Goal: Task Accomplishment & Management: Manage account settings

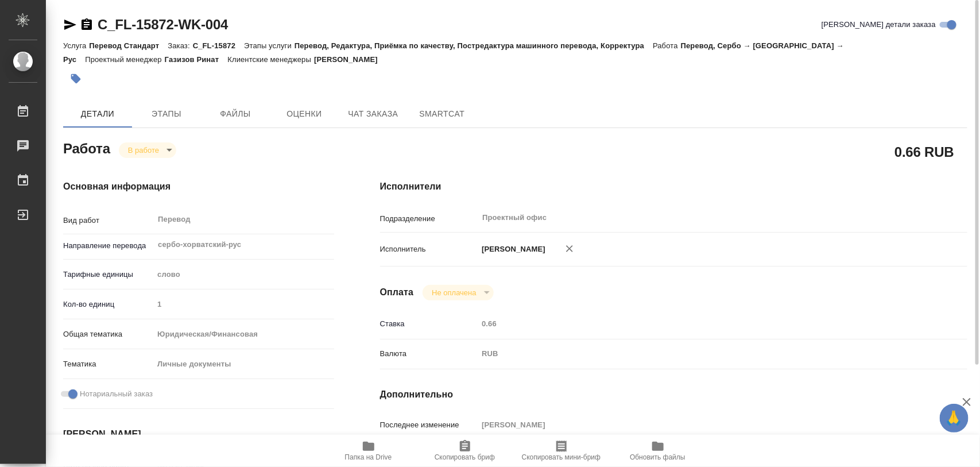
click at [81, 75] on icon "button" at bounding box center [75, 78] width 11 height 11
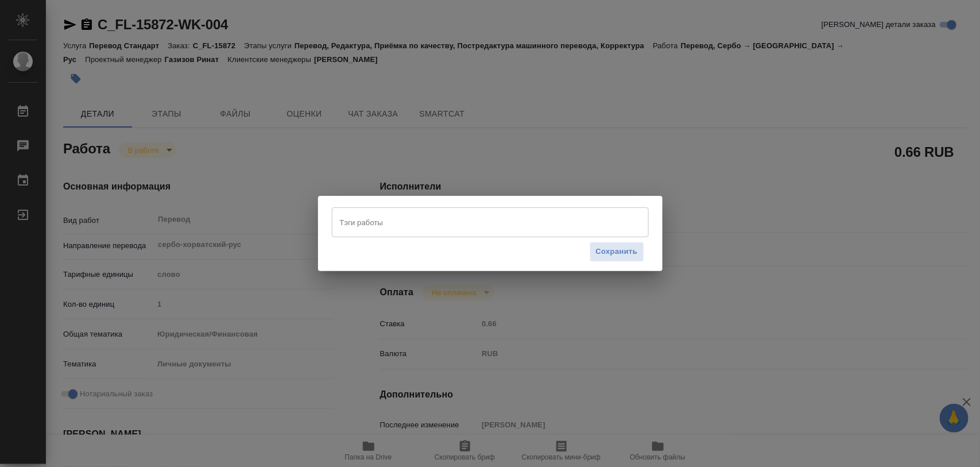
click at [400, 230] on input "Тэги работы" at bounding box center [479, 222] width 285 height 20
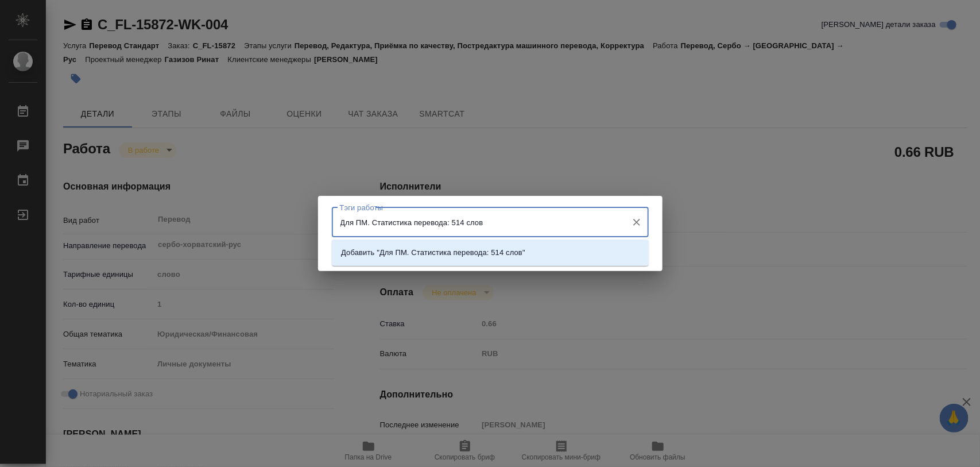
type input "Для ПМ. Статистика перевода: 514 слов."
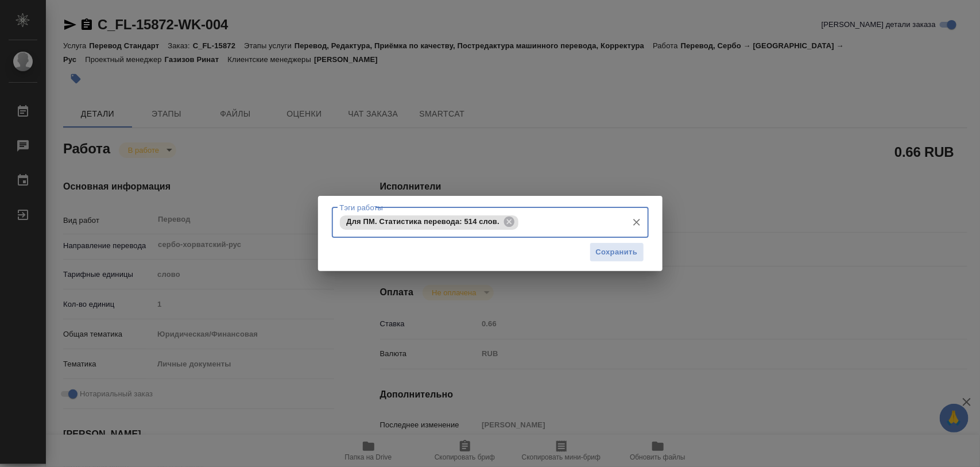
drag, startPoint x: 627, startPoint y: 239, endPoint x: 627, endPoint y: 264, distance: 24.7
click at [625, 251] on div "Сохранить" at bounding box center [490, 252] width 317 height 29
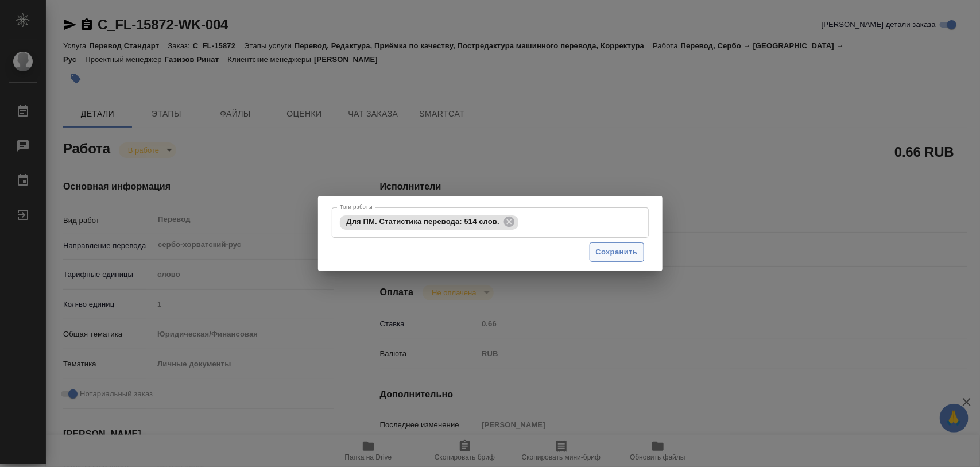
click at [620, 250] on span "Сохранить" at bounding box center [617, 252] width 42 height 13
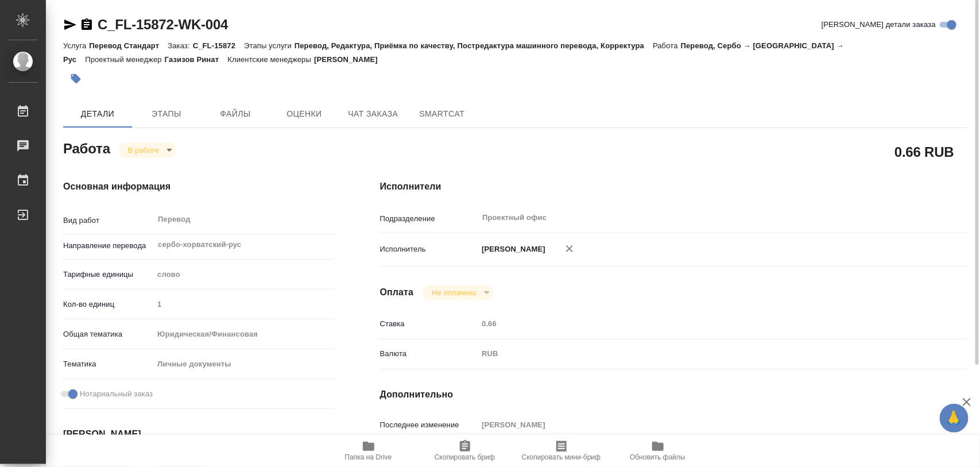
type input "inProgress"
type input "сербо-хорватский-рус"
type input "5a8b1489cc6b4906c91bfd90"
type input "1"
type input "yr-fn"
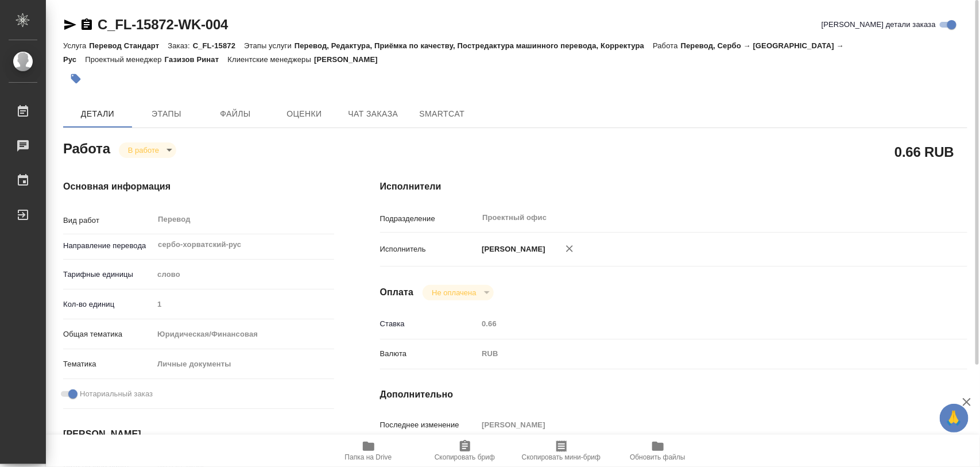
type input "5a8b8b956a9677013d343cfe"
checkbox input "true"
type input "[DATE] 13:00"
type input "[DATE] 13:25"
type input "[DATE] 16:00"
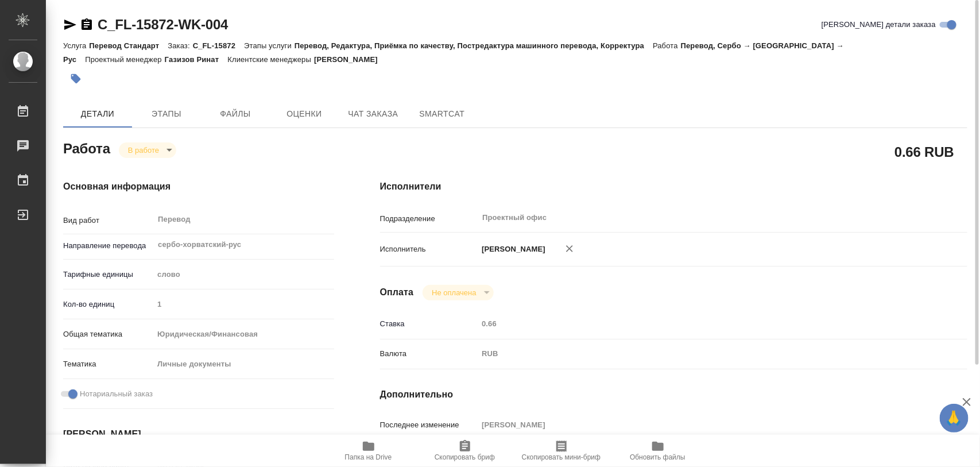
type input "[DATE] 17:00"
type input "Проектный офис"
type input "notPayed"
type input "0.66"
type input "RUB"
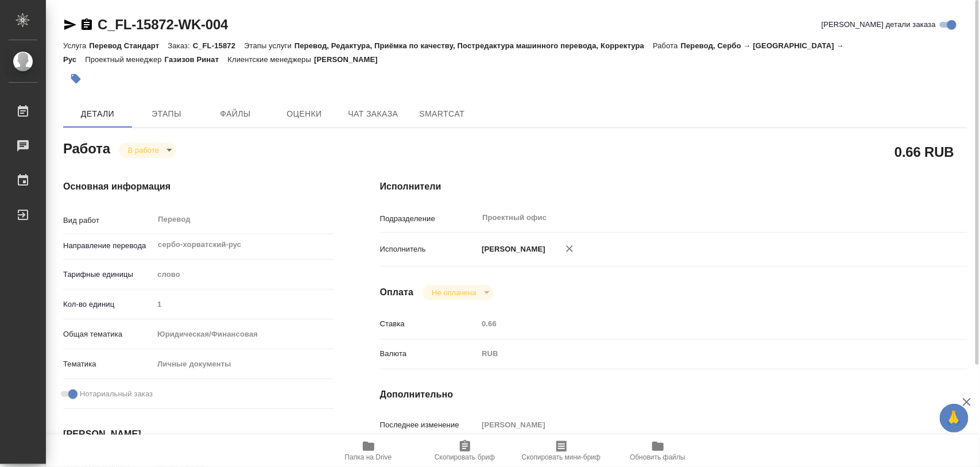
type input "[PERSON_NAME]"
type input "C_FL-15872"
type input "Перевод Стандарт"
type input "Перевод, Редактура, Приёмка по качеству, Постредактура машинного перевода, Корр…"
type input "[PERSON_NAME]"
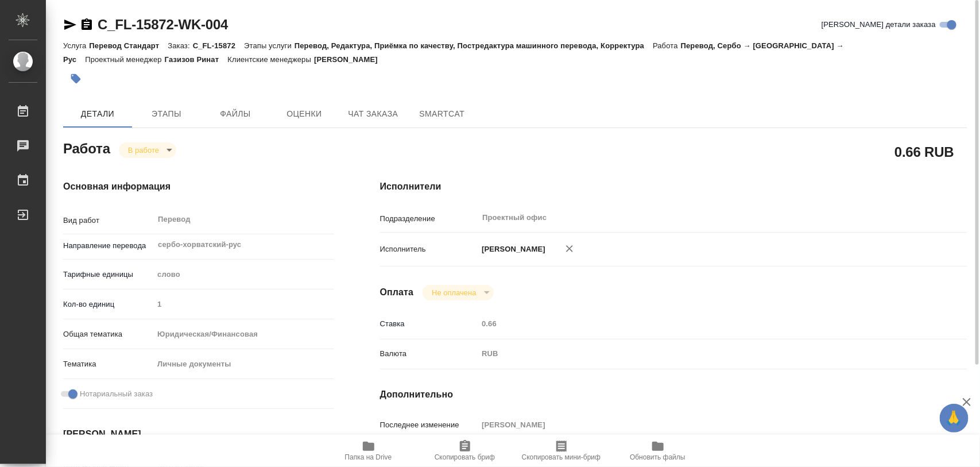
type input "/Clients/FL_C/Orders/C_FL-15872"
click at [165, 147] on body "🙏 .cls-1 fill:#fff; AWATERA Iglakov Maksim Работы 0 Чаты График Выйти C_FL-1587…" at bounding box center [490, 233] width 980 height 467
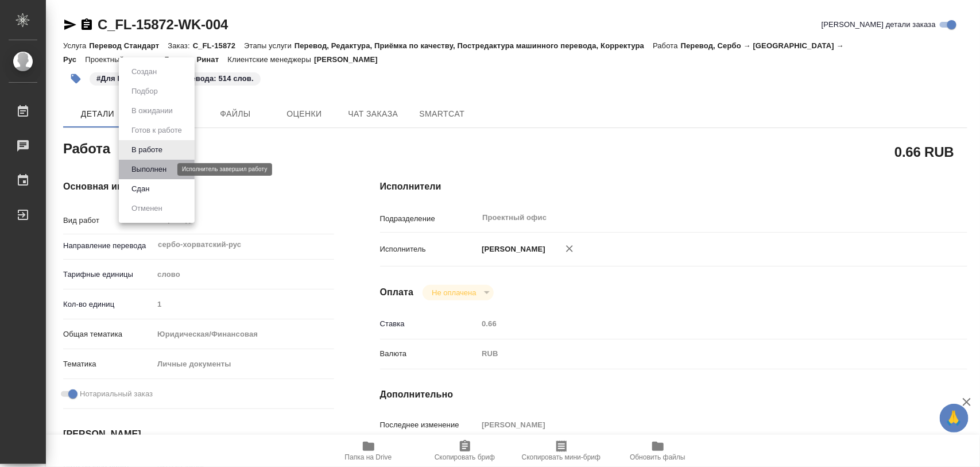
click at [159, 167] on button "Выполнен" at bounding box center [149, 169] width 42 height 13
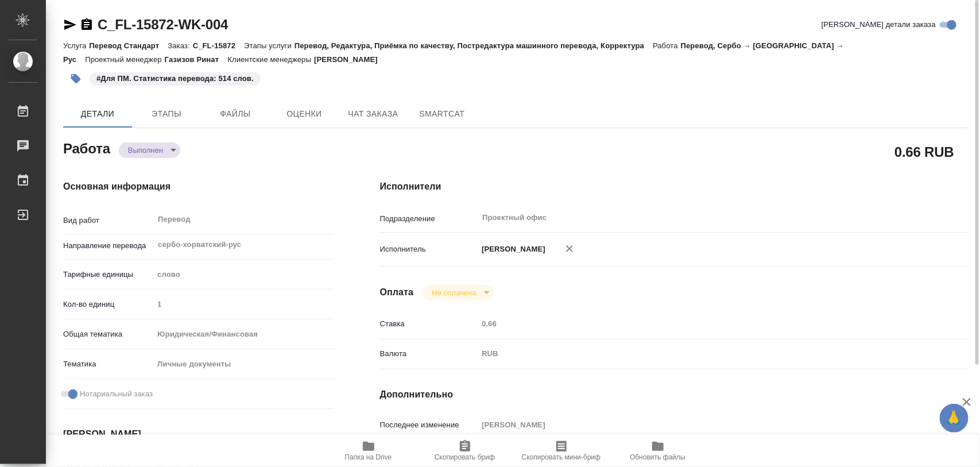
type textarea "x"
